Goal: Communication & Community: Answer question/provide support

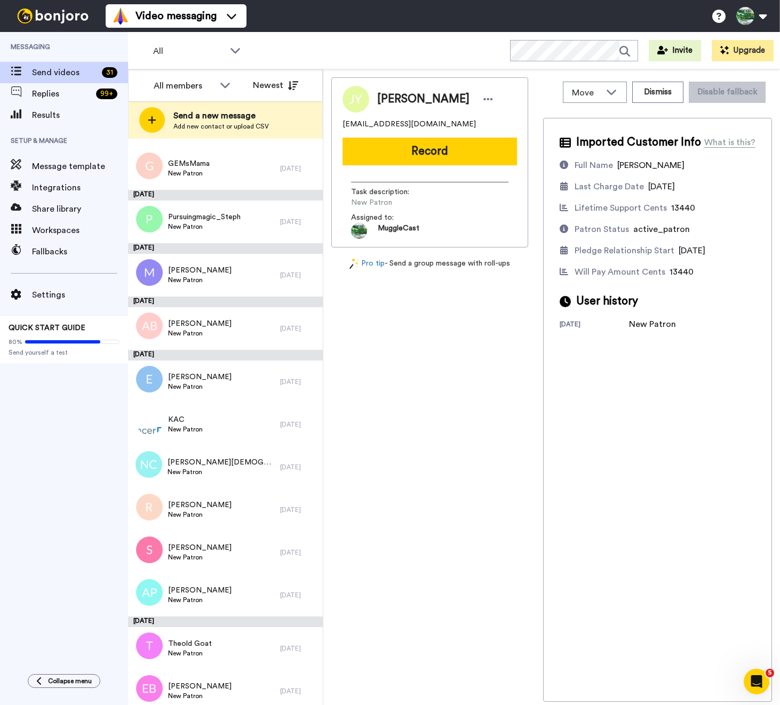
scroll to position [927, 0]
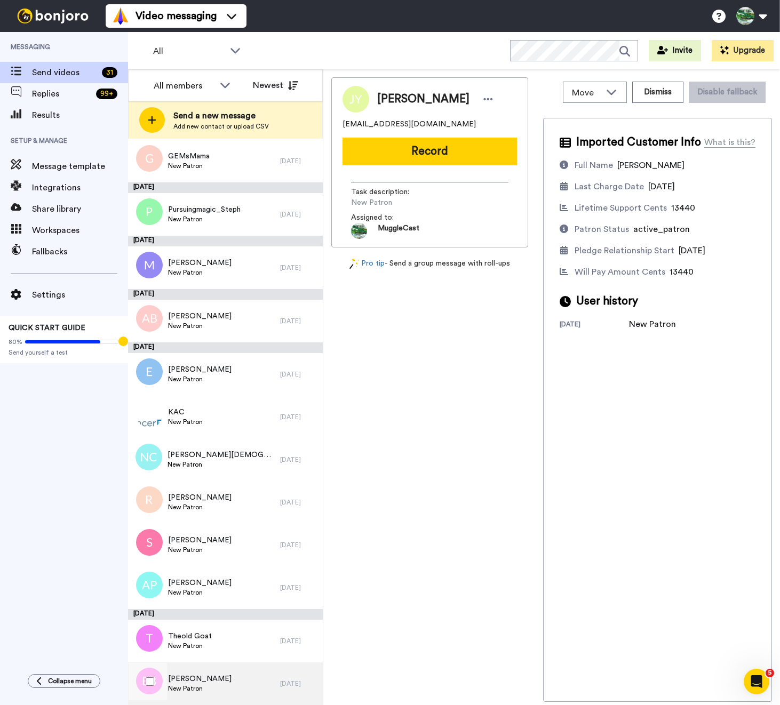
click at [225, 678] on span "[PERSON_NAME]" at bounding box center [199, 679] width 63 height 11
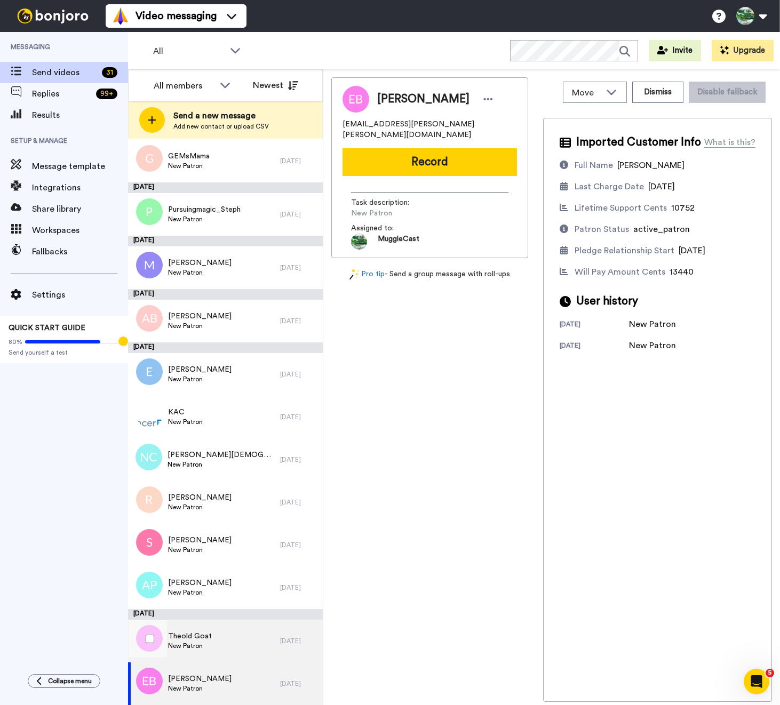
click at [215, 658] on div "Theold Goat New Patron" at bounding box center [204, 641] width 152 height 43
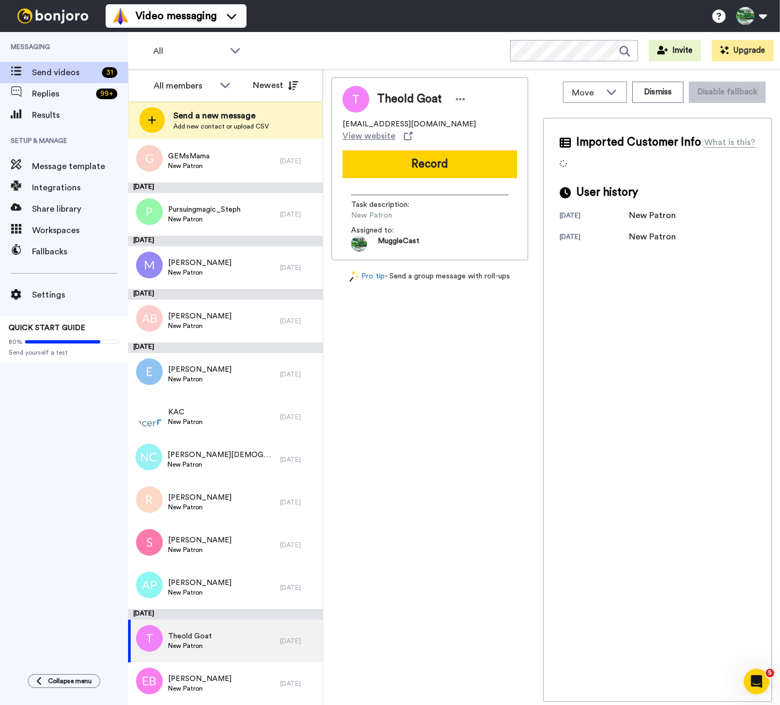
click at [389, 122] on span "tea42and24t@runbox.com" at bounding box center [408, 124] width 133 height 11
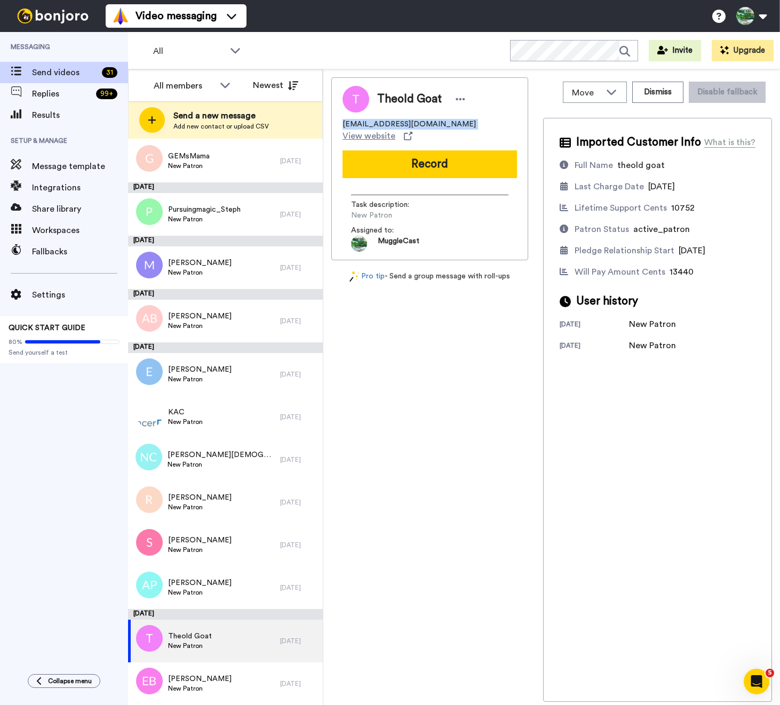
click at [389, 122] on span "tea42and24t@runbox.com" at bounding box center [408, 124] width 133 height 11
copy span "tea42and24t@runbox.com"
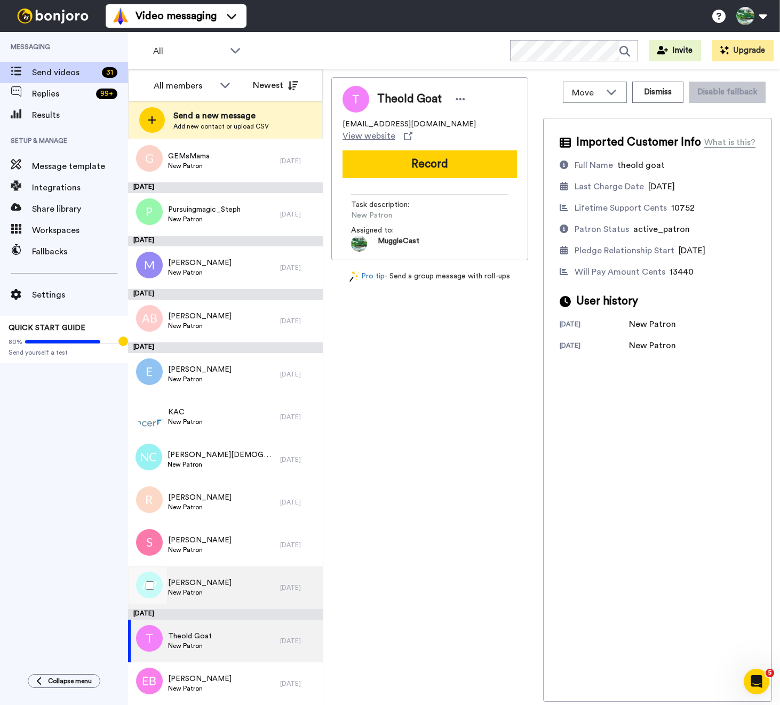
click at [230, 583] on div "Alex Pelino New Patron" at bounding box center [204, 587] width 152 height 43
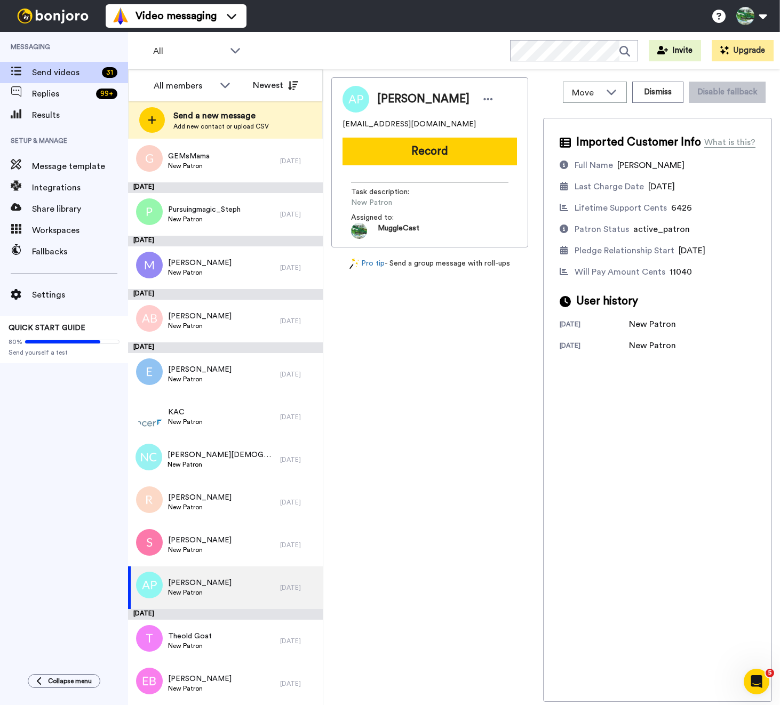
click at [393, 120] on span "alexpelino@gmail.com" at bounding box center [408, 124] width 133 height 11
copy span "alexpelino@gmail.com"
click at [233, 555] on div "Samira New Patron" at bounding box center [204, 545] width 152 height 43
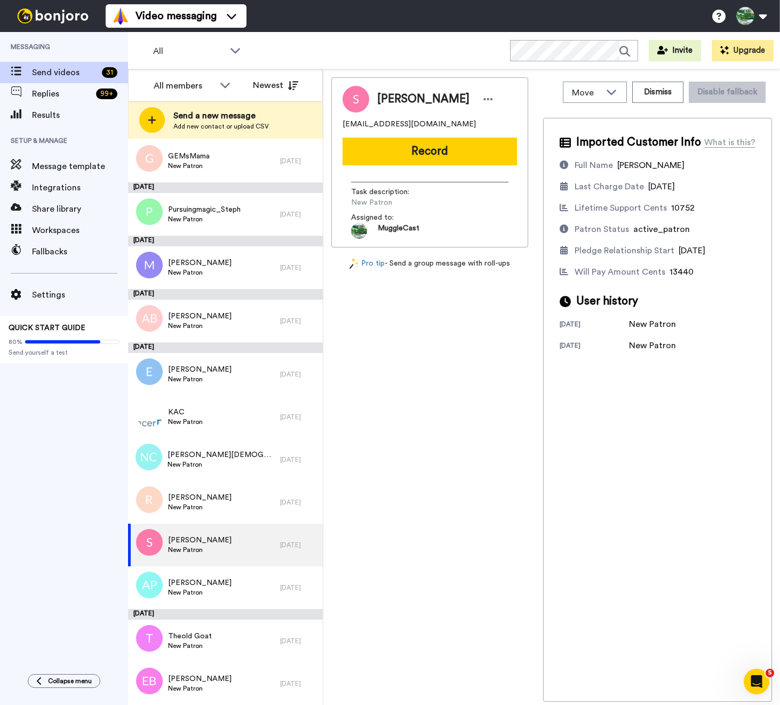
click at [375, 127] on span "samlak2@gmail.com" at bounding box center [408, 124] width 133 height 11
copy span "samlak2@gmail.com"
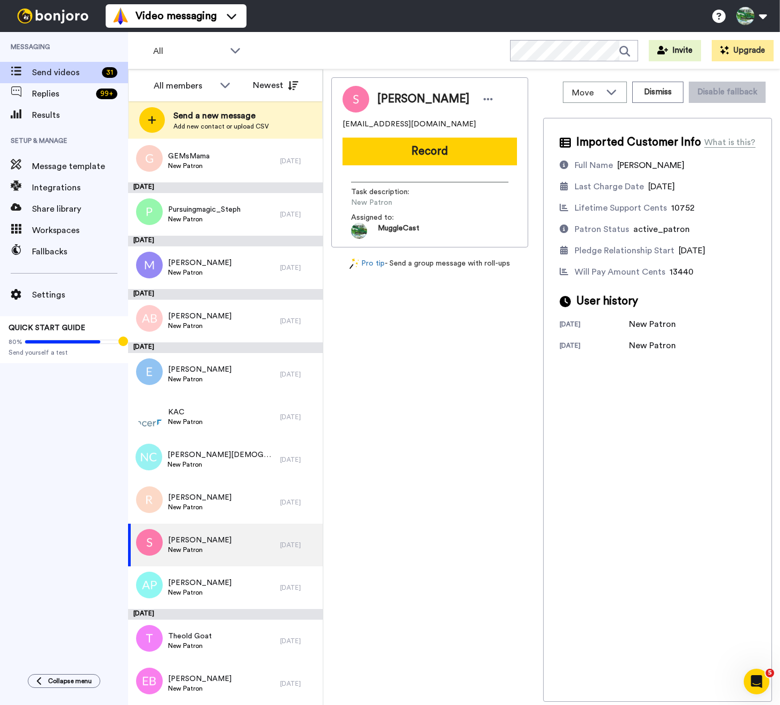
click at [777, 233] on div "Move WORKSPACES View all Default MuggleCast Patrons + Add a new workspace Dismi…" at bounding box center [551, 387] width 457 height 636
click at [247, 513] on div "Rory New Patron" at bounding box center [204, 502] width 152 height 43
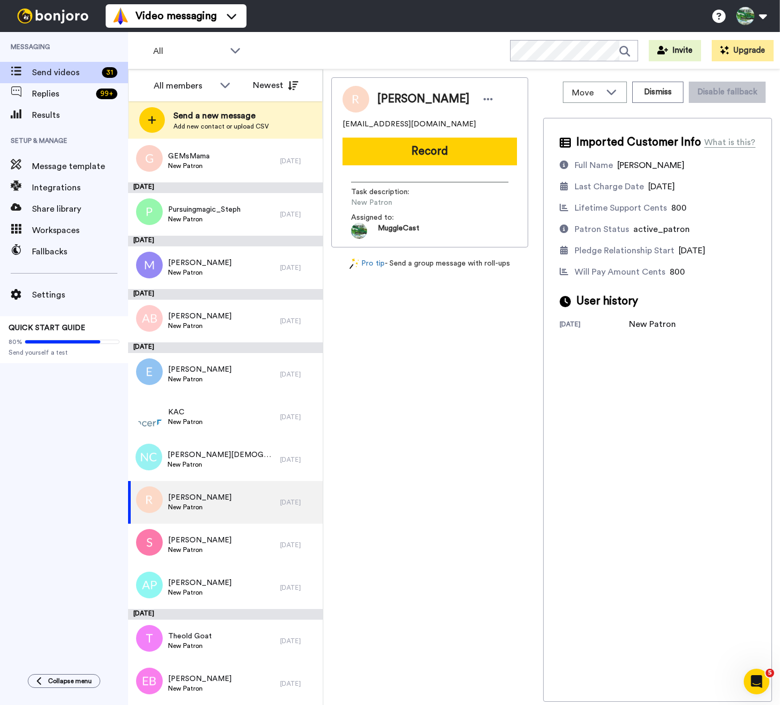
click at [377, 129] on span "venuskatha@gmail.com" at bounding box center [408, 124] width 133 height 11
copy span "venuskatha@gmail.com"
click at [227, 469] on div "Neil Christians New Patron" at bounding box center [204, 459] width 152 height 43
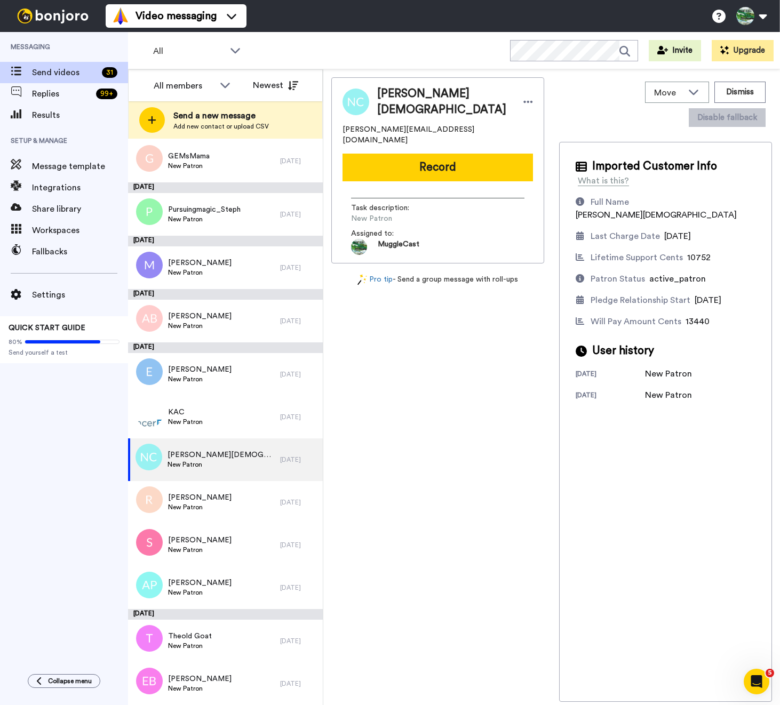
click at [404, 124] on span "neil.a.christians@gmail.com" at bounding box center [437, 134] width 190 height 21
copy span "neil.a.christians@gmail.com"
click at [207, 427] on div "KAC New Patron" at bounding box center [204, 417] width 152 height 43
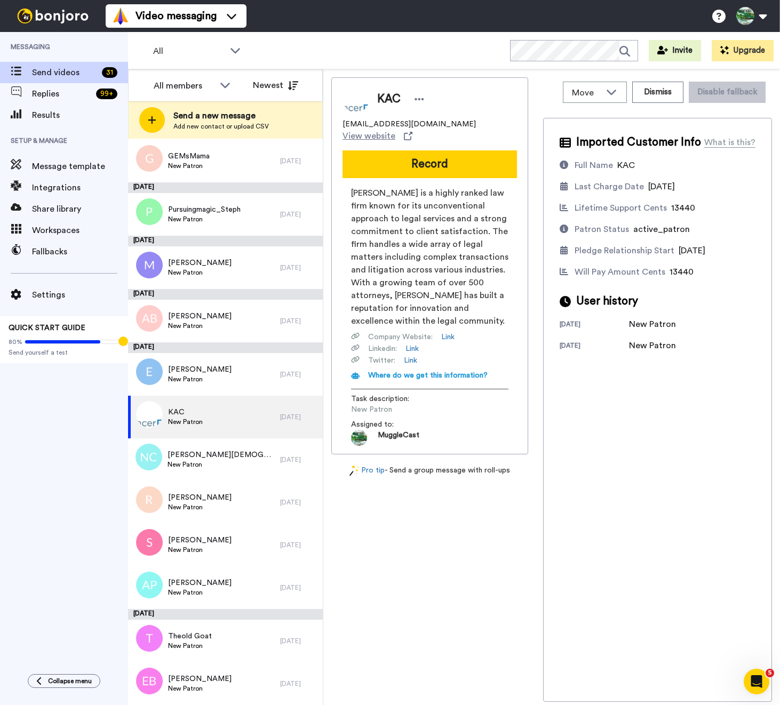
click at [434, 122] on span "kcampbell@spencerfane.com" at bounding box center [408, 124] width 133 height 11
drag, startPoint x: 434, startPoint y: 122, endPoint x: 361, endPoint y: 123, distance: 73.1
click at [361, 123] on span "kcampbell@spencerfane.com" at bounding box center [408, 124] width 133 height 11
copy span "kcampbell@spencerfane.com"
click at [207, 385] on div "Elizabeth New Patron" at bounding box center [204, 374] width 152 height 43
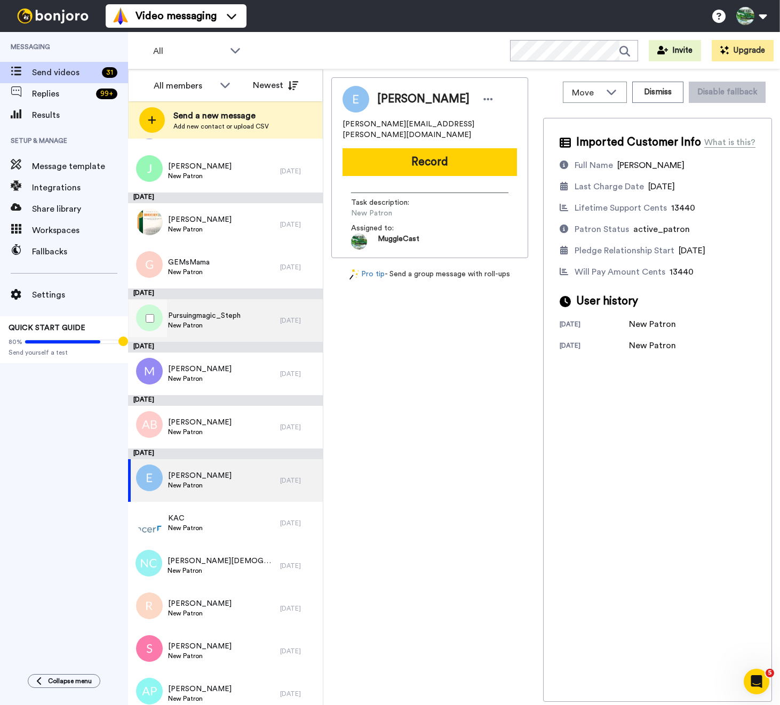
scroll to position [927, 0]
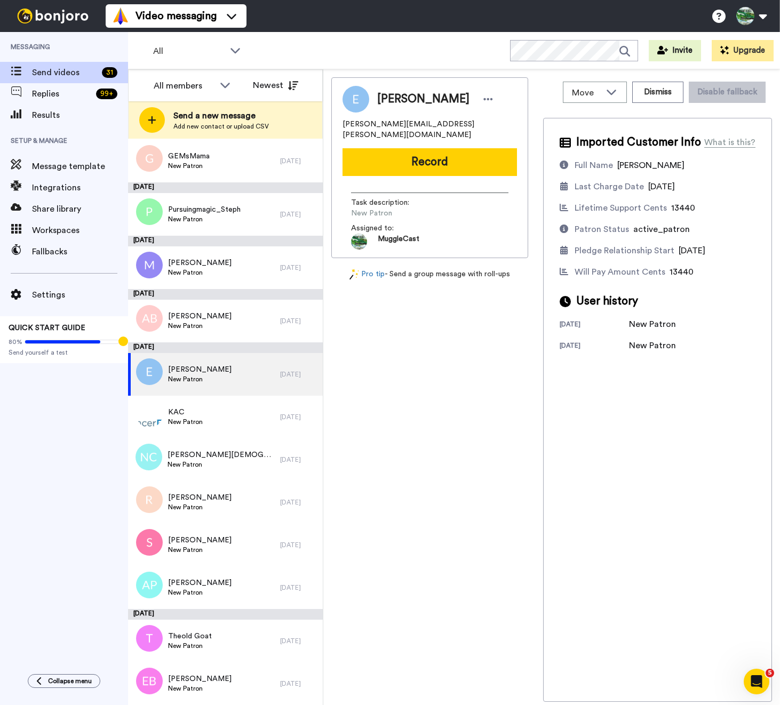
click at [411, 124] on span "elizabeth.mallard@gmail.com" at bounding box center [429, 129] width 174 height 21
copy span "elizabeth.mallard@gmail.com"
click at [249, 326] on div "Andrea Bourne New Patron" at bounding box center [204, 321] width 152 height 43
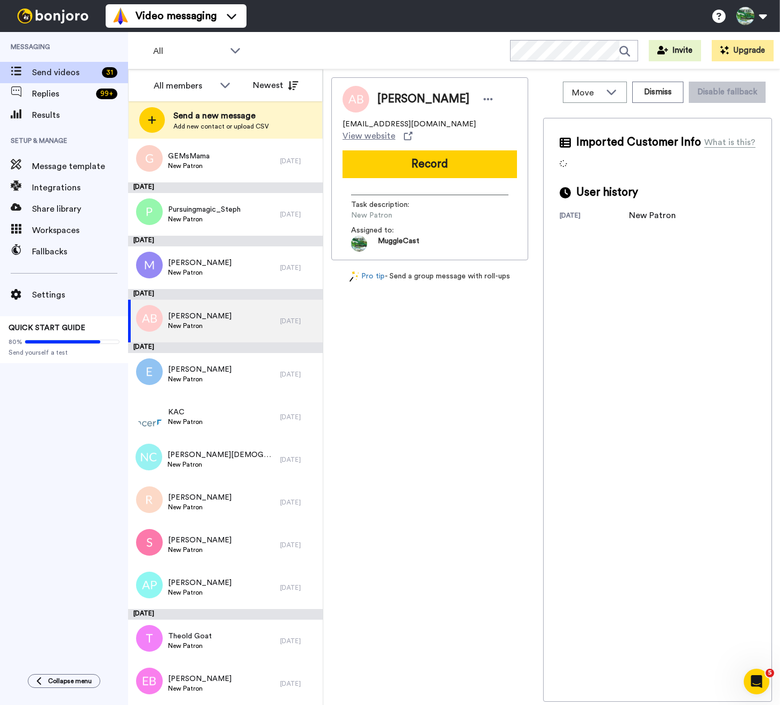
click at [395, 122] on span "andimb79@icloud.com" at bounding box center [408, 124] width 133 height 11
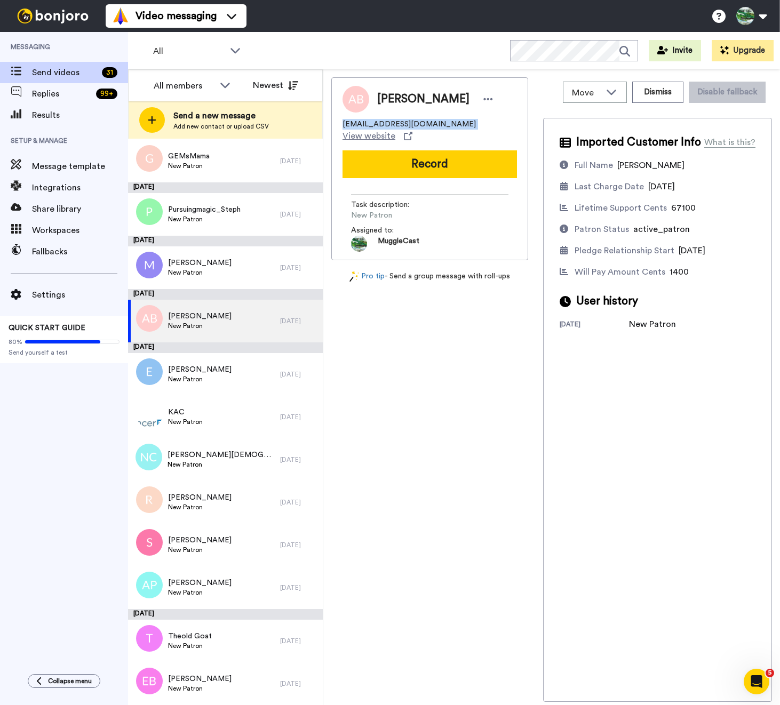
click at [395, 122] on span "andimb79@icloud.com" at bounding box center [408, 124] width 133 height 11
copy span "andimb79@icloud.com"
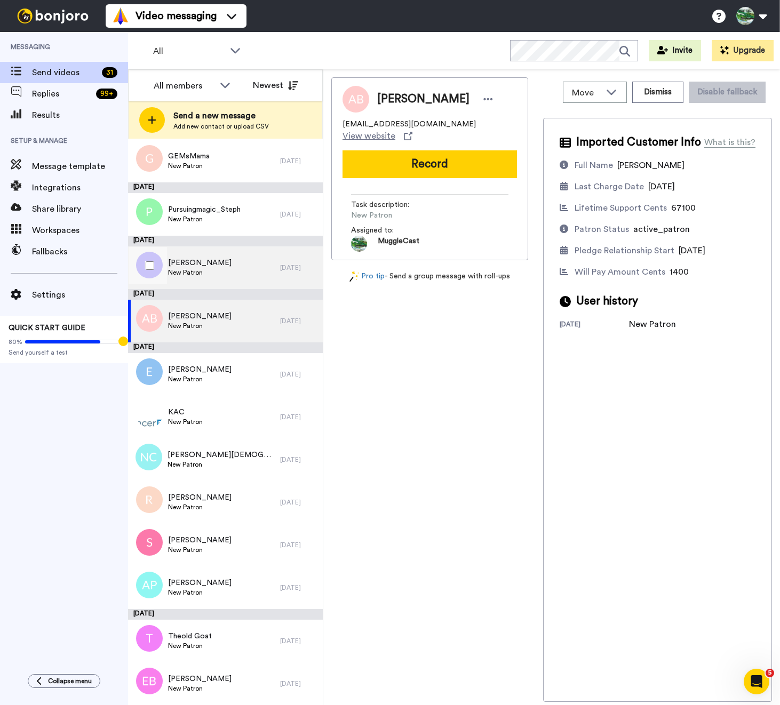
click at [213, 265] on div "Michael New Patron" at bounding box center [204, 267] width 152 height 43
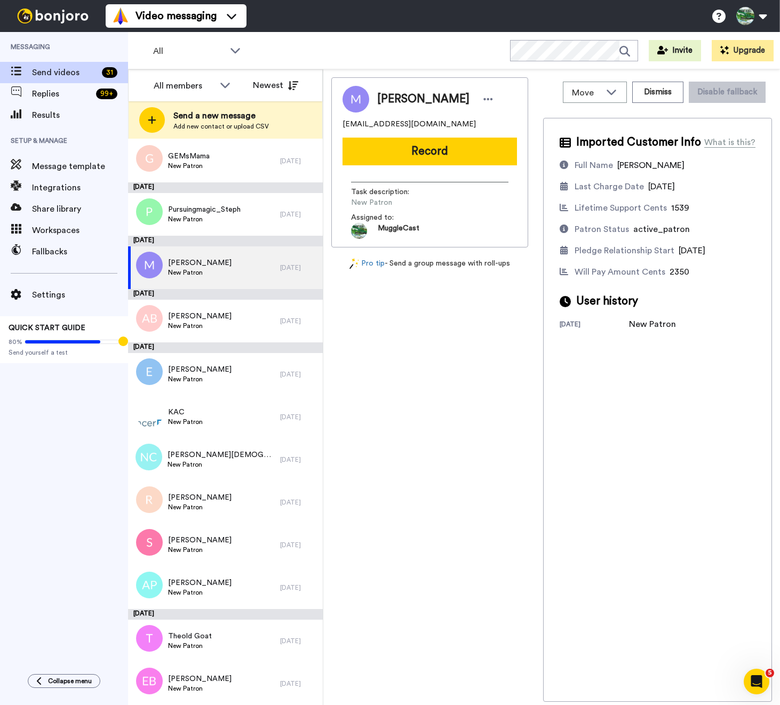
click at [383, 124] on span "m.sav9174@gmail.com" at bounding box center [408, 124] width 133 height 11
copy span "m.sav9174@gmail.com"
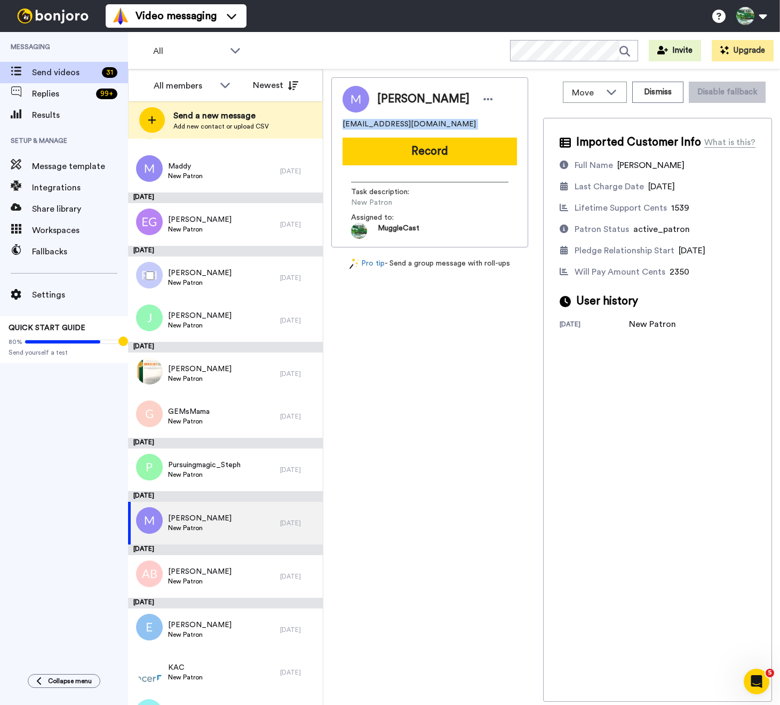
scroll to position [927, 0]
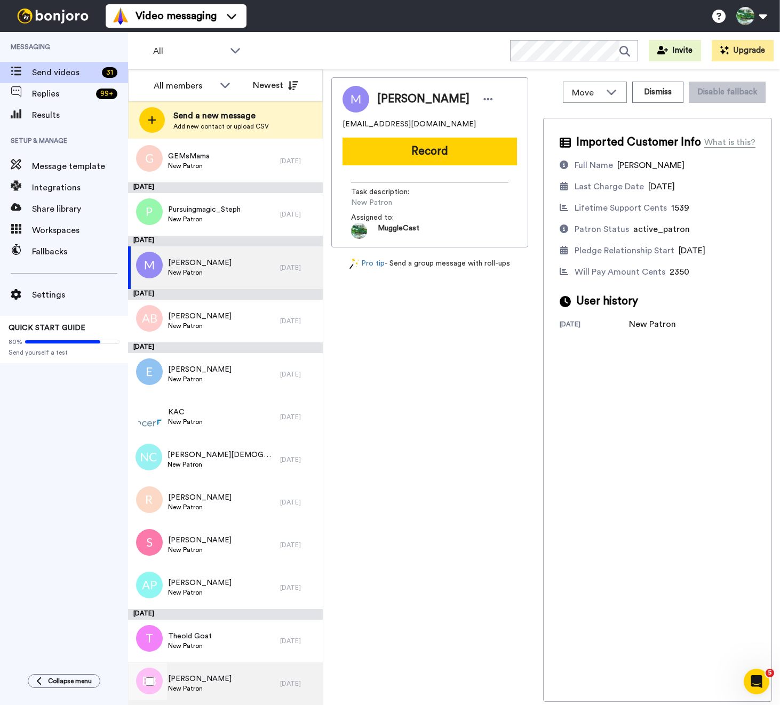
click at [247, 684] on div "Emily Bowen-Marler New Patron" at bounding box center [204, 683] width 152 height 43
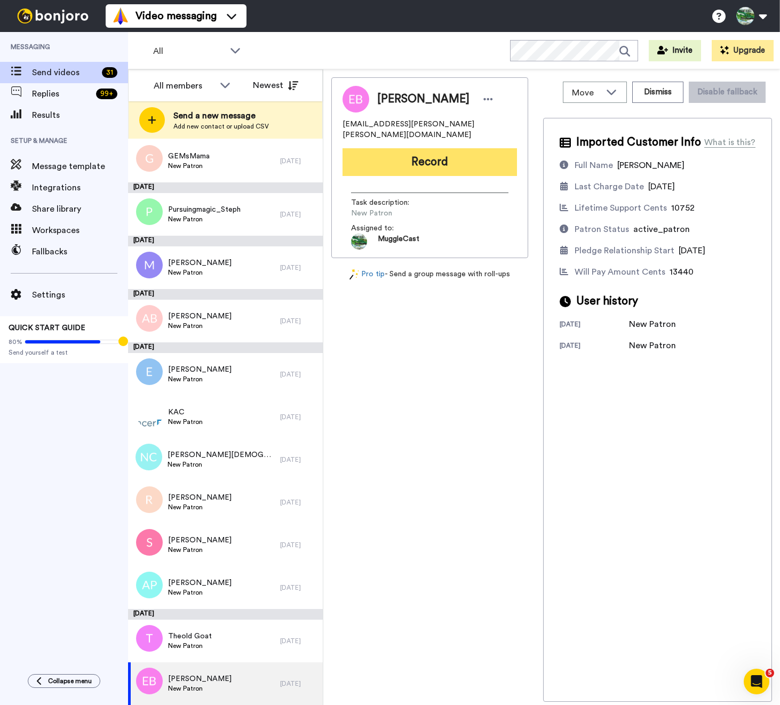
click at [438, 152] on button "Record" at bounding box center [429, 162] width 174 height 28
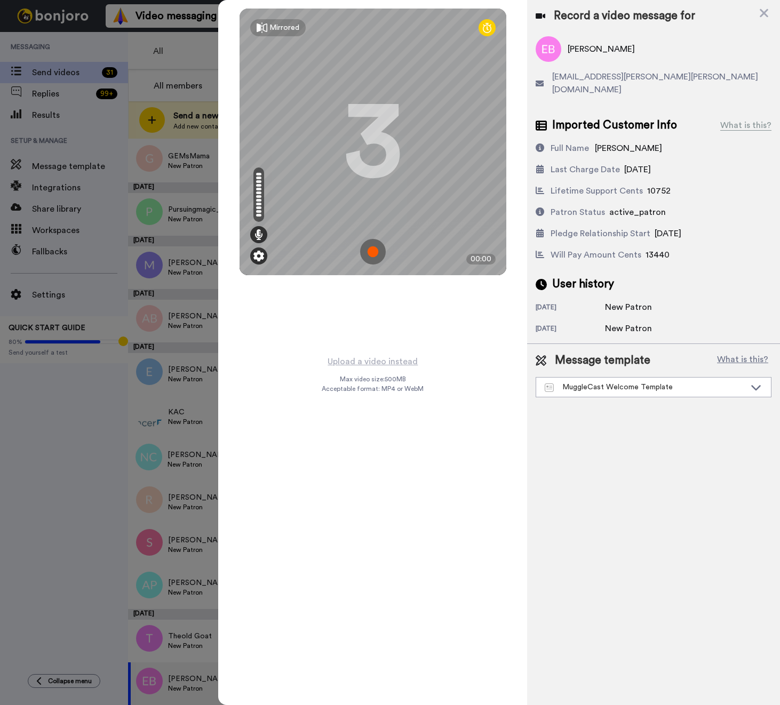
click at [260, 255] on img at bounding box center [258, 256] width 11 height 11
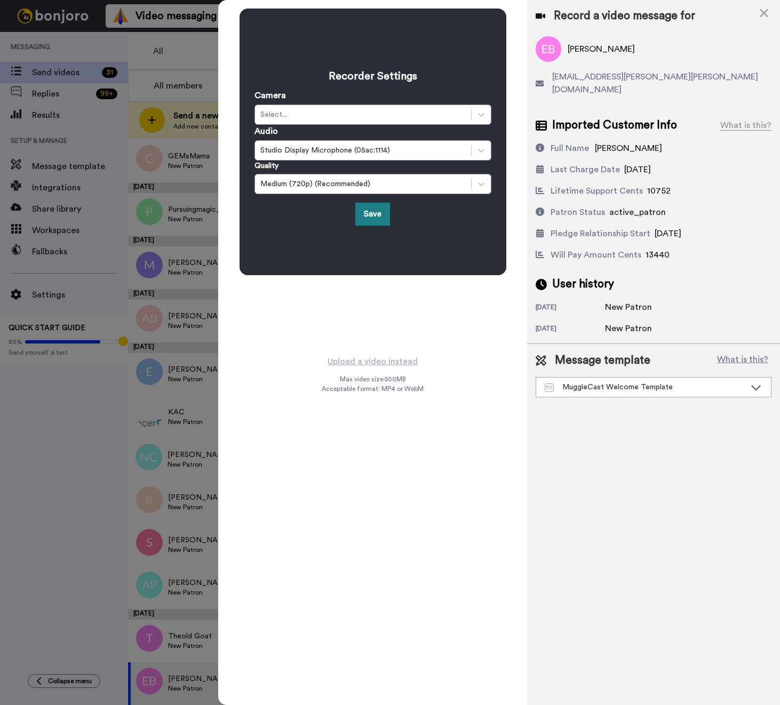
click at [365, 211] on button "Save" at bounding box center [372, 214] width 35 height 23
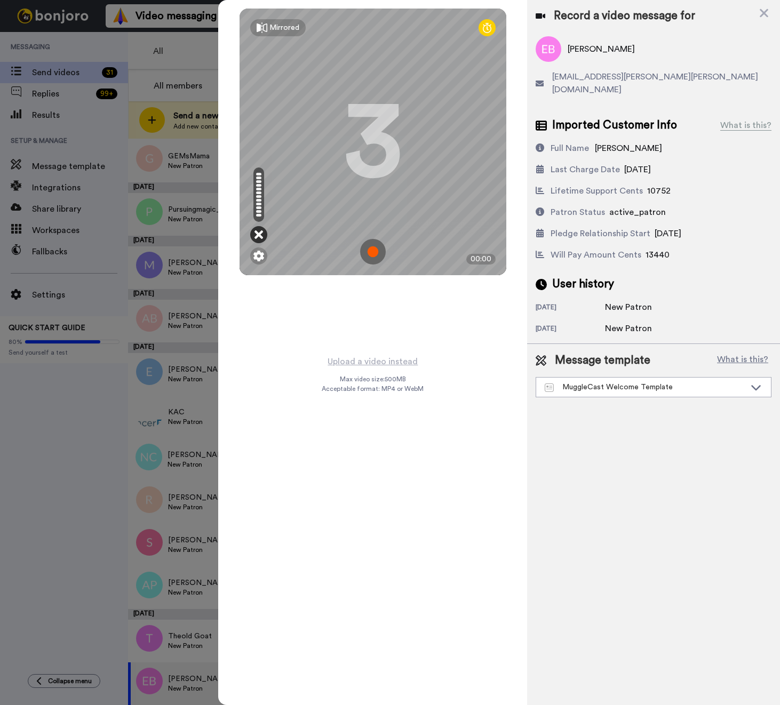
click at [258, 238] on icon at bounding box center [258, 234] width 9 height 11
click at [260, 260] on img at bounding box center [258, 256] width 11 height 11
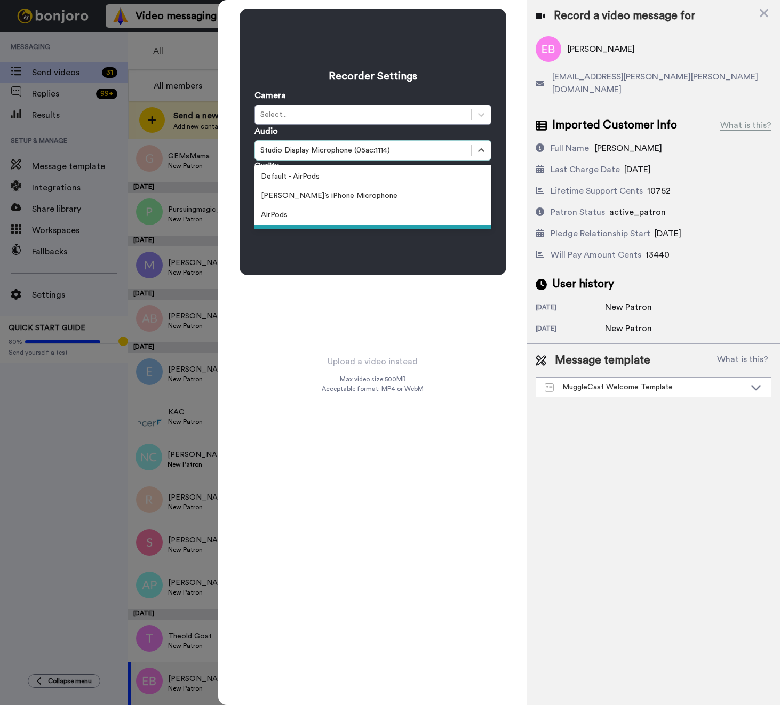
click at [289, 154] on div "Studio Display Microphone (05ac:1114)" at bounding box center [362, 150] width 205 height 11
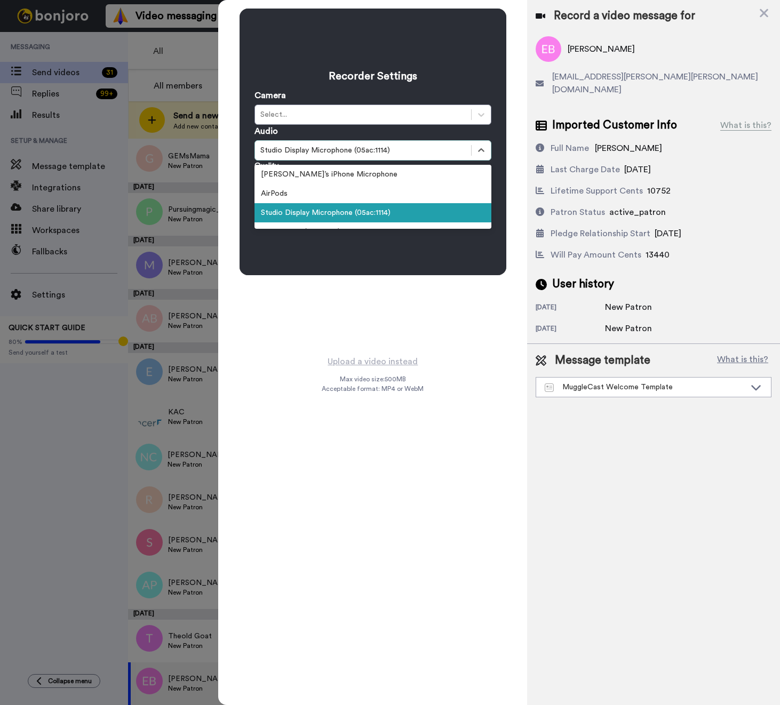
click at [301, 207] on div "Studio Display Microphone (05ac:1114)" at bounding box center [372, 212] width 237 height 19
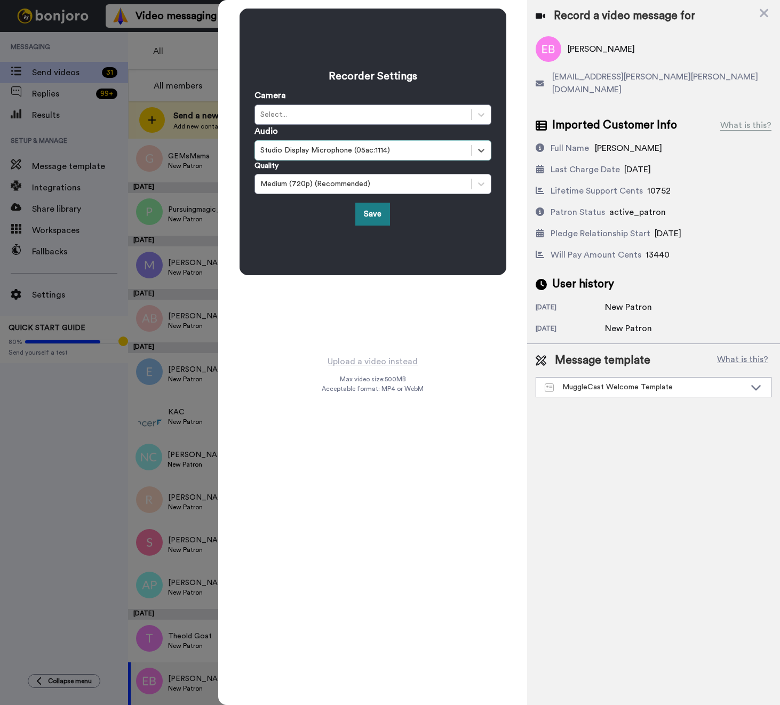
click at [375, 213] on button "Save" at bounding box center [372, 214] width 35 height 23
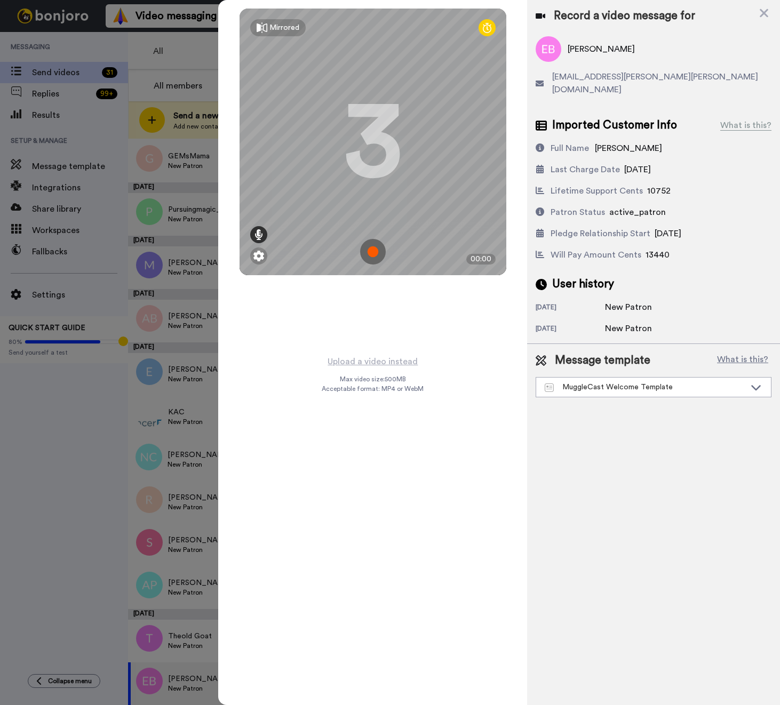
click at [258, 232] on icon at bounding box center [258, 234] width 9 height 11
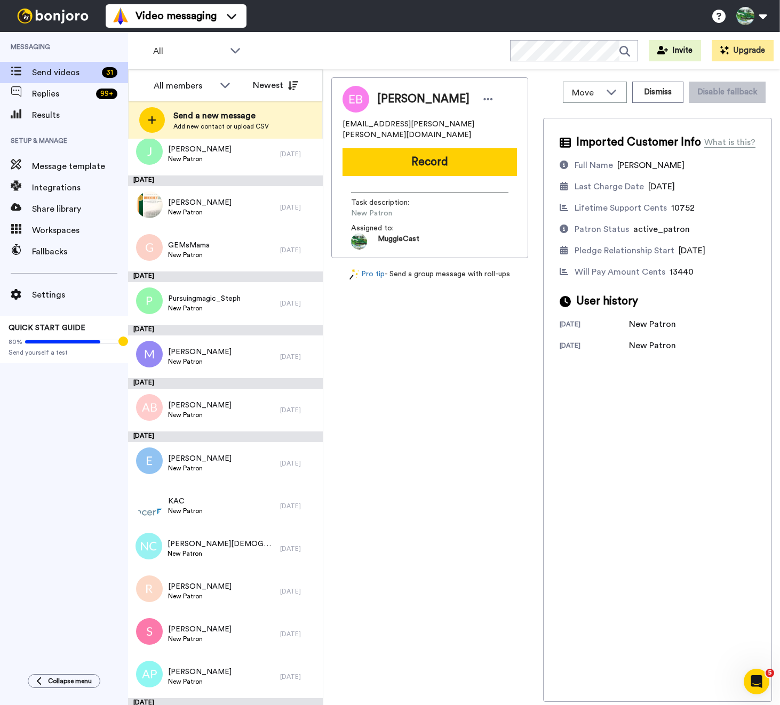
scroll to position [927, 0]
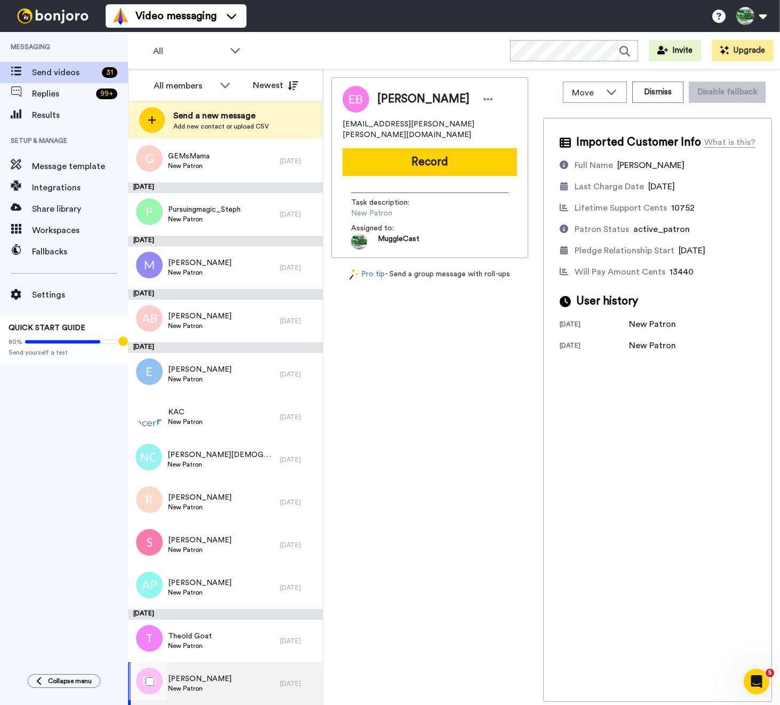
click at [230, 678] on span "[PERSON_NAME]" at bounding box center [199, 679] width 63 height 11
click at [448, 155] on button "Record" at bounding box center [429, 162] width 174 height 28
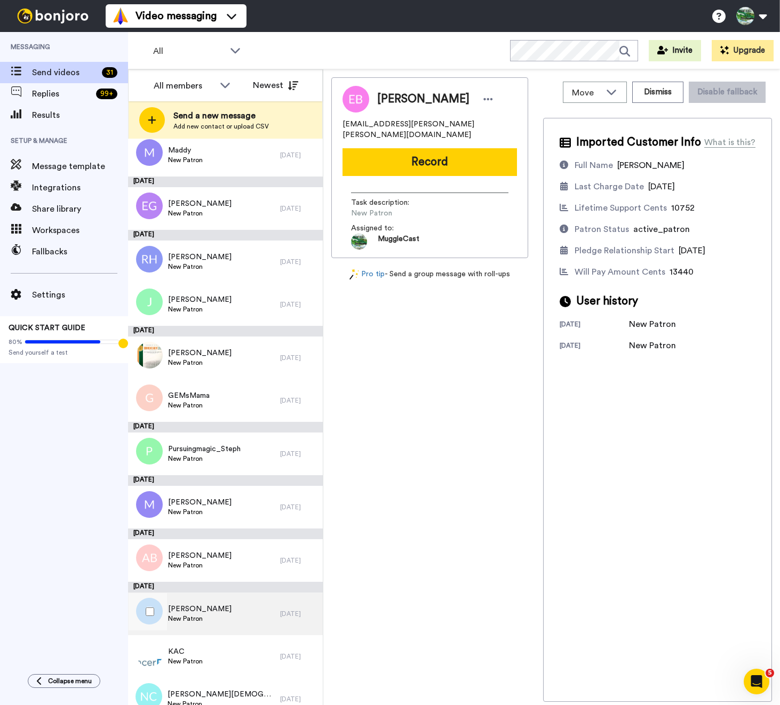
scroll to position [927, 0]
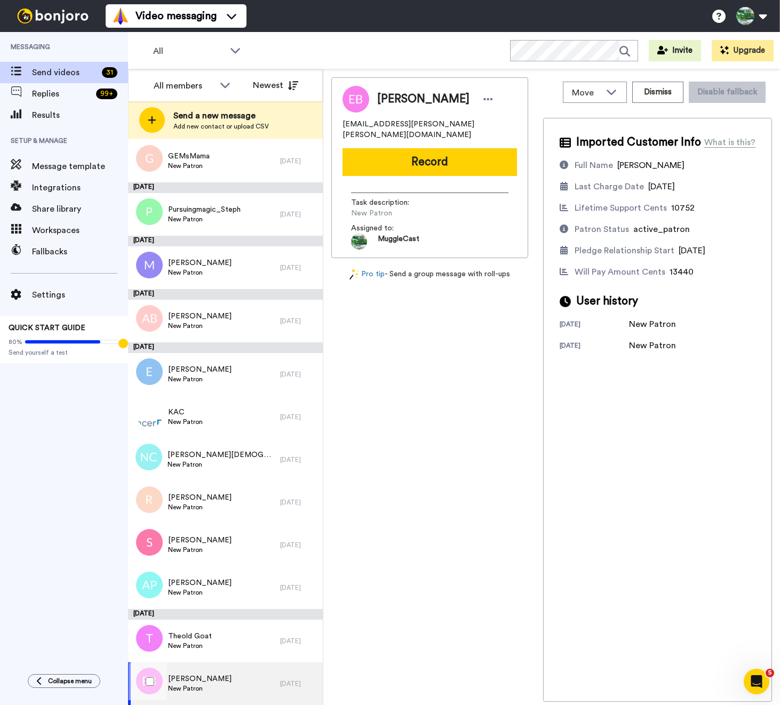
click at [216, 682] on span "[PERSON_NAME]" at bounding box center [199, 679] width 63 height 11
click at [447, 170] on div "Emily Bowen-Marler rev.emily.bowen@gmail.com Record Task description : New Patr…" at bounding box center [429, 167] width 197 height 181
click at [447, 161] on button "Record" at bounding box center [429, 162] width 174 height 28
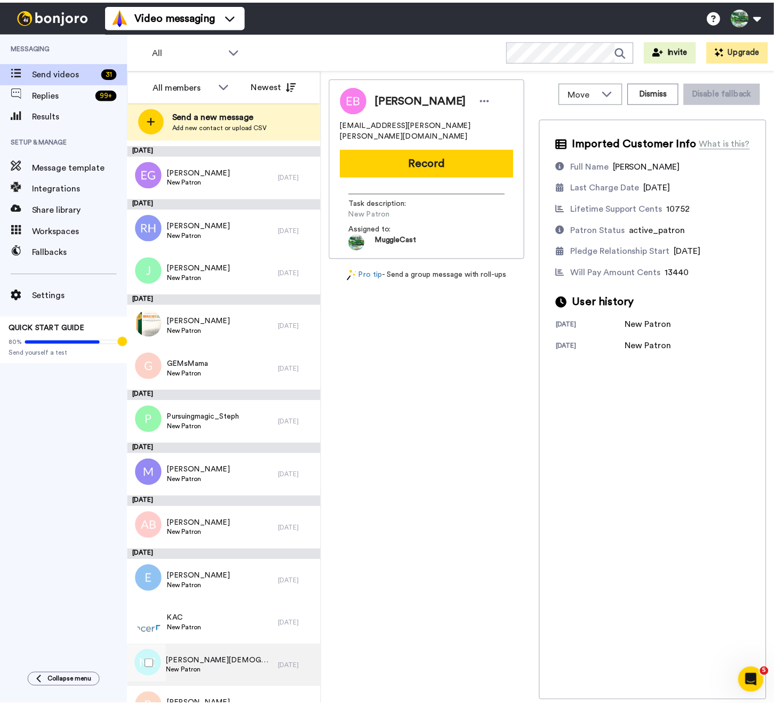
scroll to position [927, 0]
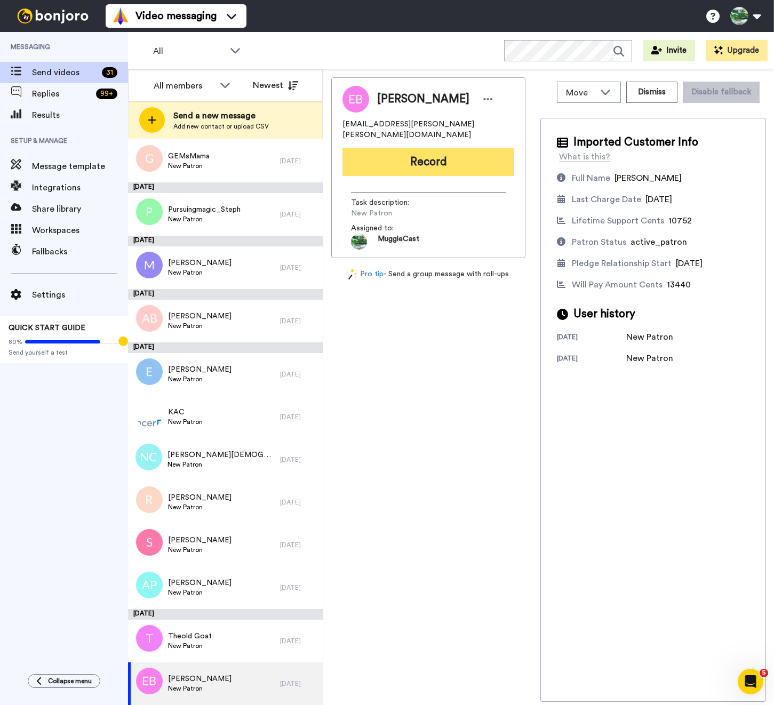
click at [420, 148] on button "Record" at bounding box center [428, 162] width 172 height 28
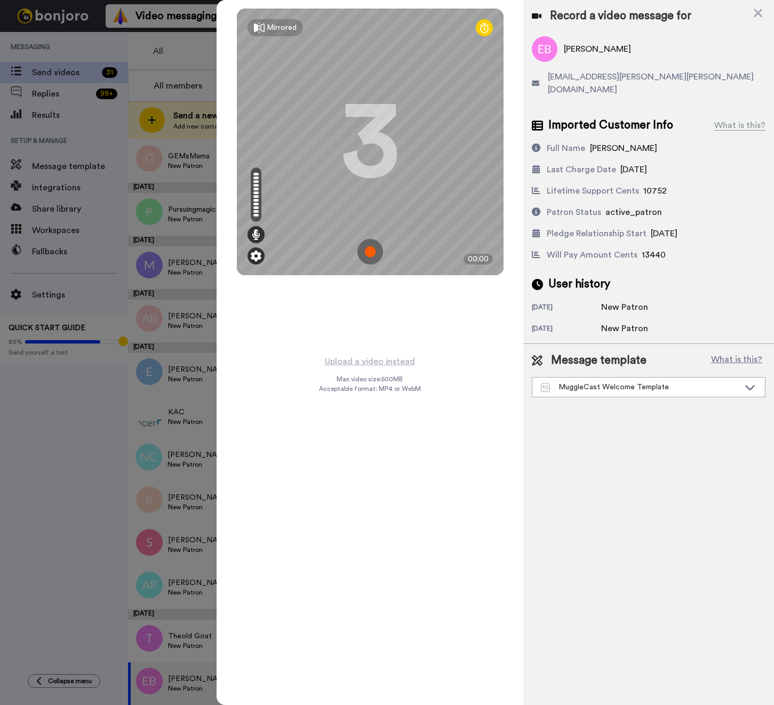
click at [262, 254] on div at bounding box center [255, 255] width 17 height 17
click at [257, 256] on img at bounding box center [256, 256] width 11 height 11
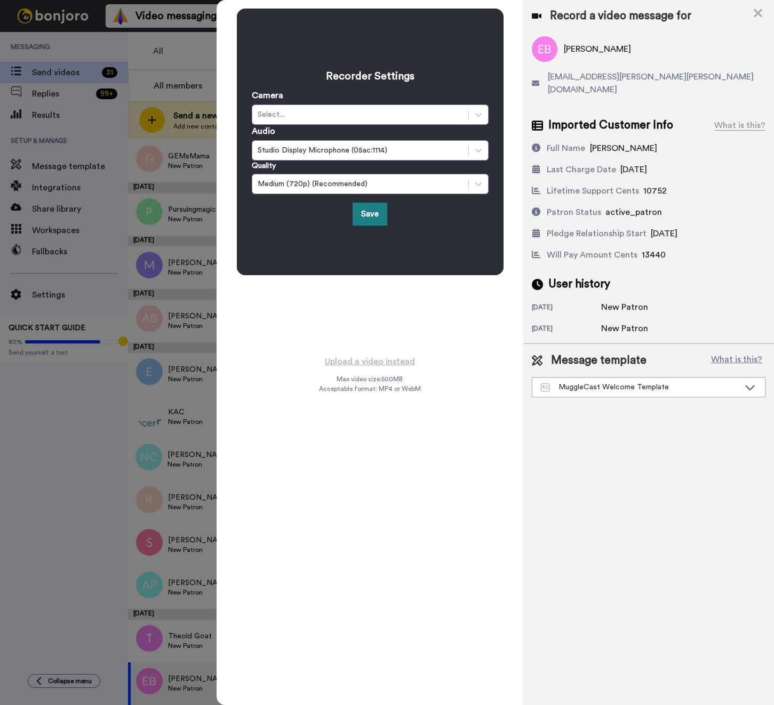
click at [377, 220] on button "Save" at bounding box center [370, 214] width 35 height 23
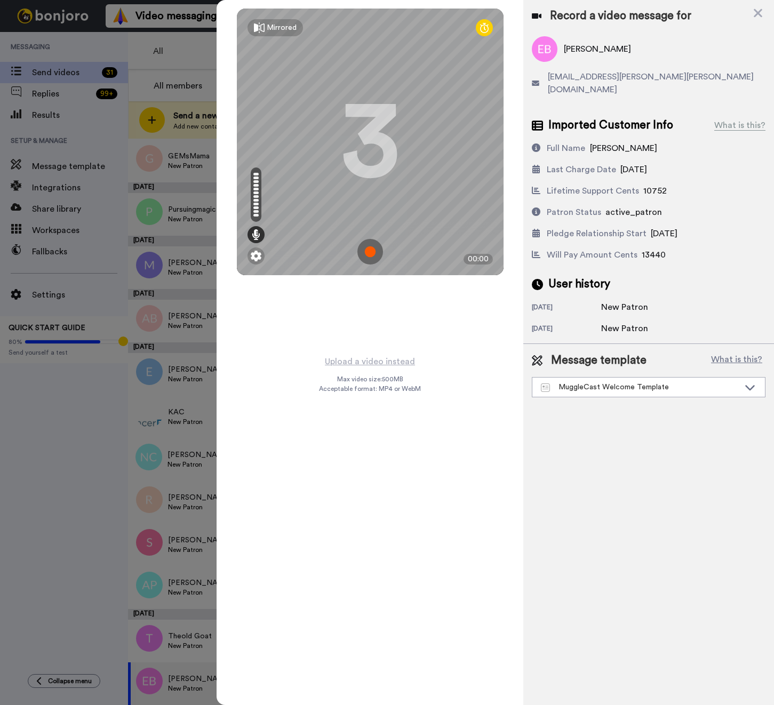
click at [367, 248] on img at bounding box center [370, 252] width 26 height 26
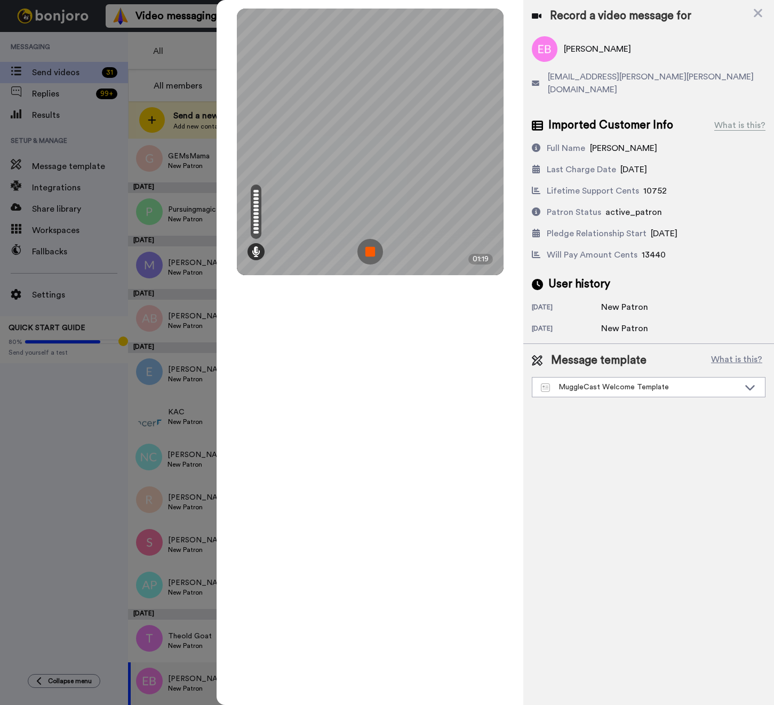
click at [369, 247] on img at bounding box center [370, 252] width 26 height 26
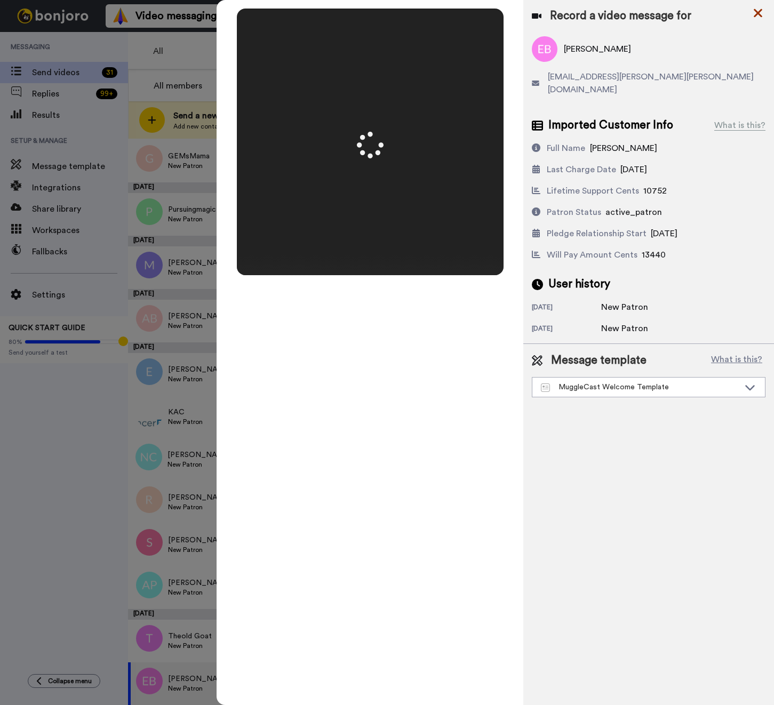
click at [755, 15] on icon at bounding box center [758, 13] width 9 height 9
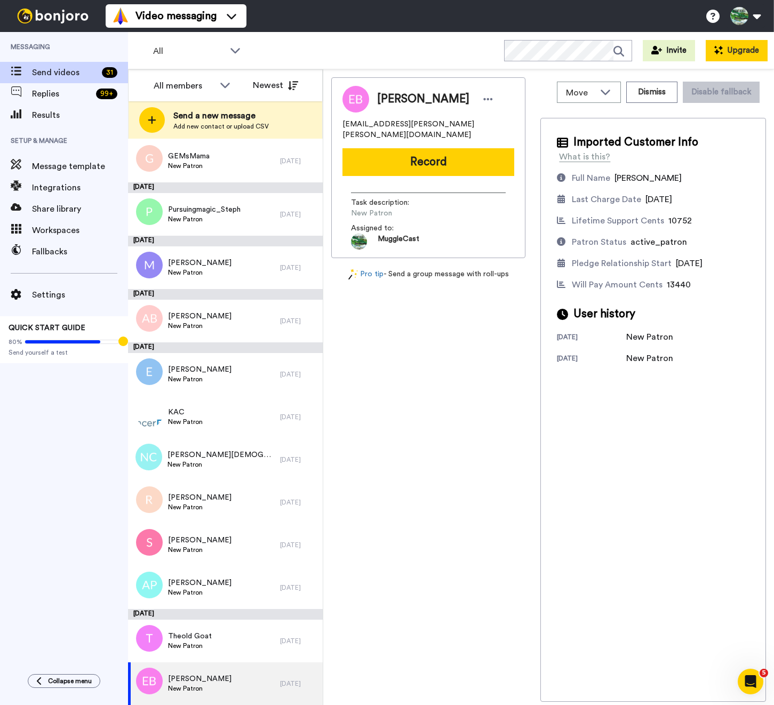
scroll to position [0, 0]
